Goal: Task Accomplishment & Management: Complete application form

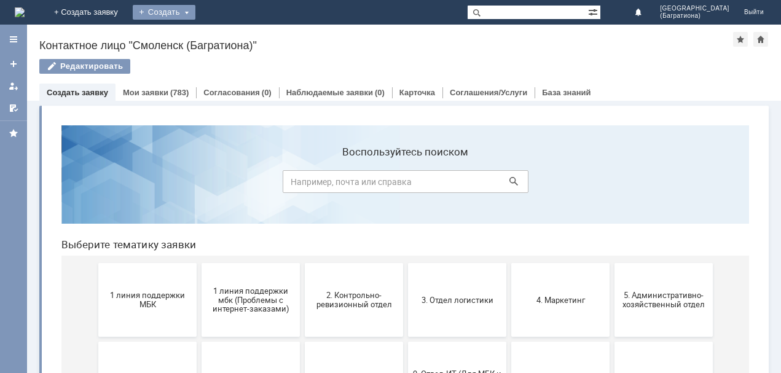
click at [195, 9] on div "Создать" at bounding box center [164, 12] width 63 height 15
click at [229, 31] on link "Заявка" at bounding box center [181, 36] width 93 height 15
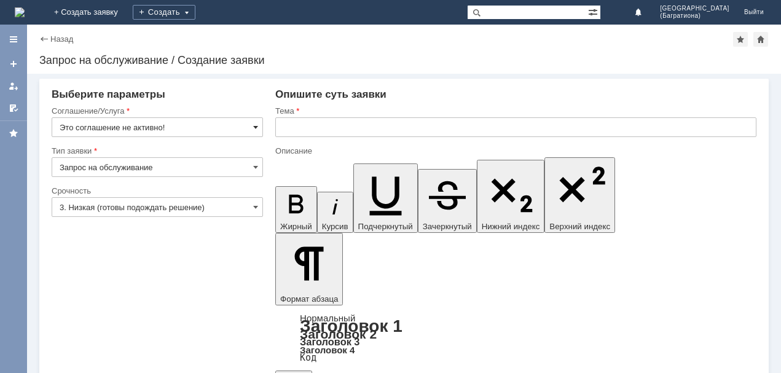
click at [254, 127] on span at bounding box center [255, 127] width 5 height 10
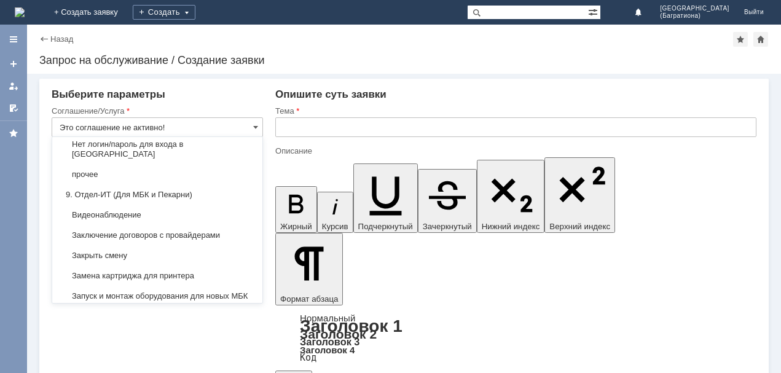
scroll to position [1183, 0]
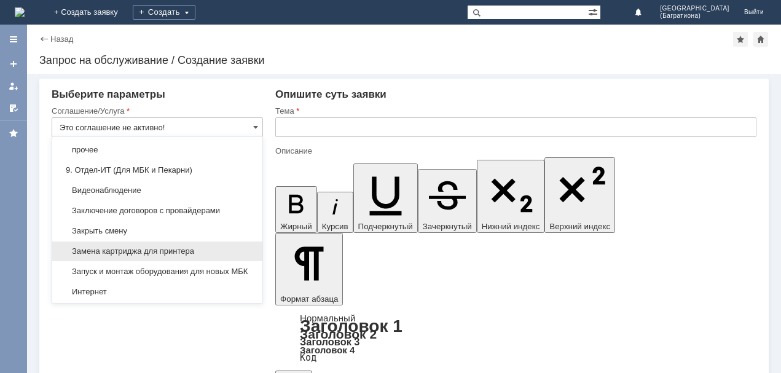
click at [155, 246] on span "Замена картриджа для принтера" at bounding box center [157, 251] width 195 height 10
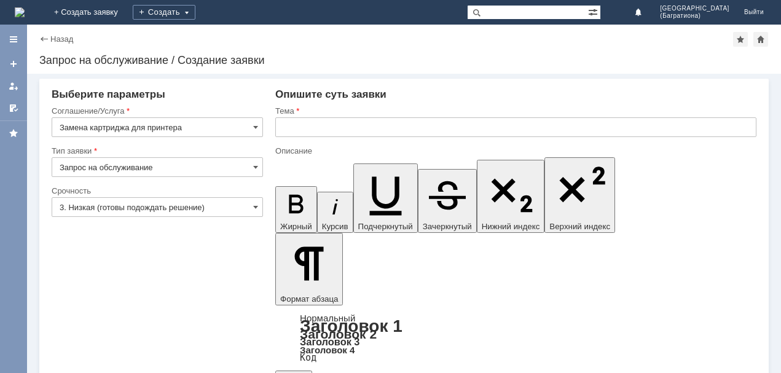
type input "Замена картриджа для принтера"
click at [256, 205] on span at bounding box center [255, 207] width 5 height 10
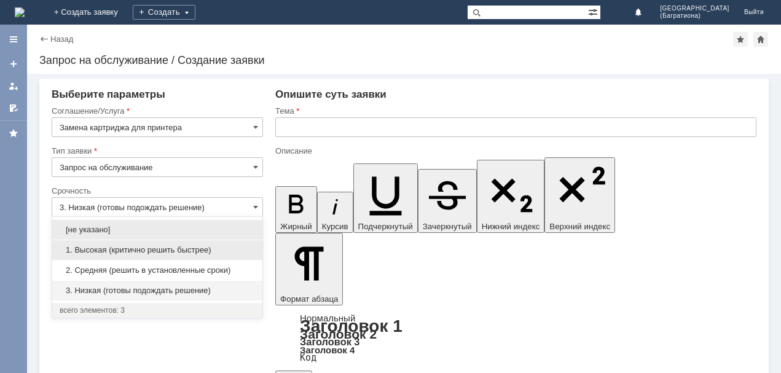
click at [131, 246] on span "1. Высокая (критично решить быстрее)" at bounding box center [157, 250] width 195 height 10
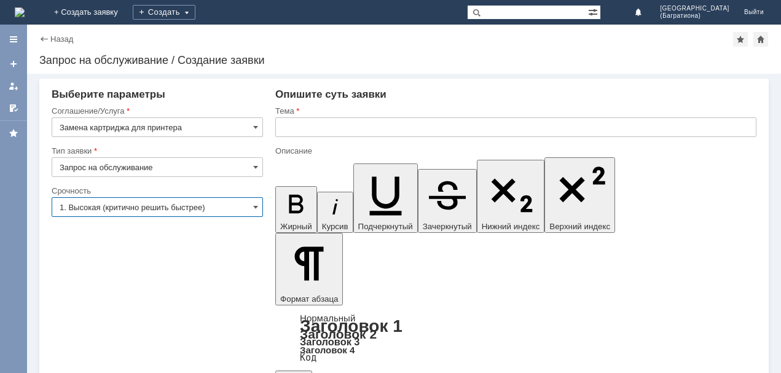
type input "1. Высокая (критично решить быстрее)"
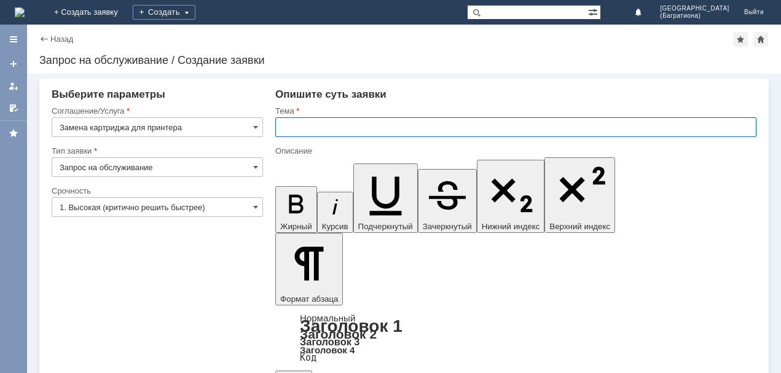
click at [299, 120] on input "text" at bounding box center [515, 127] width 481 height 20
type input "картридж замена"
